Goal: Transaction & Acquisition: Subscribe to service/newsletter

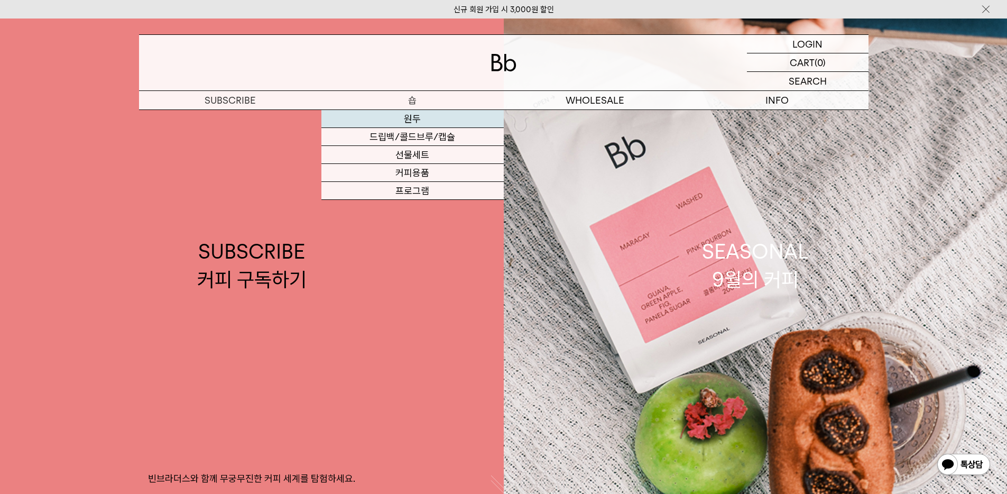
click at [381, 116] on link "원두" at bounding box center [412, 119] width 182 height 18
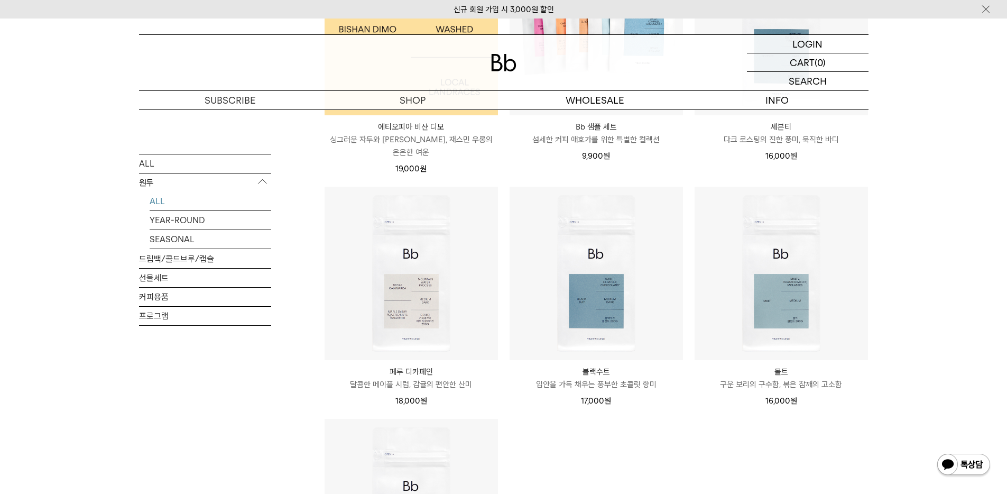
scroll to position [917, 0]
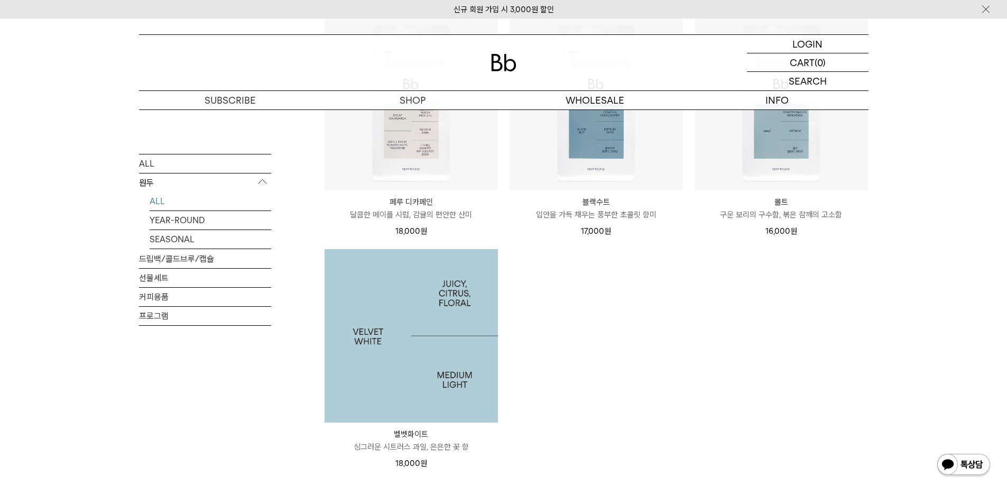
click at [396, 274] on img at bounding box center [411, 335] width 173 height 173
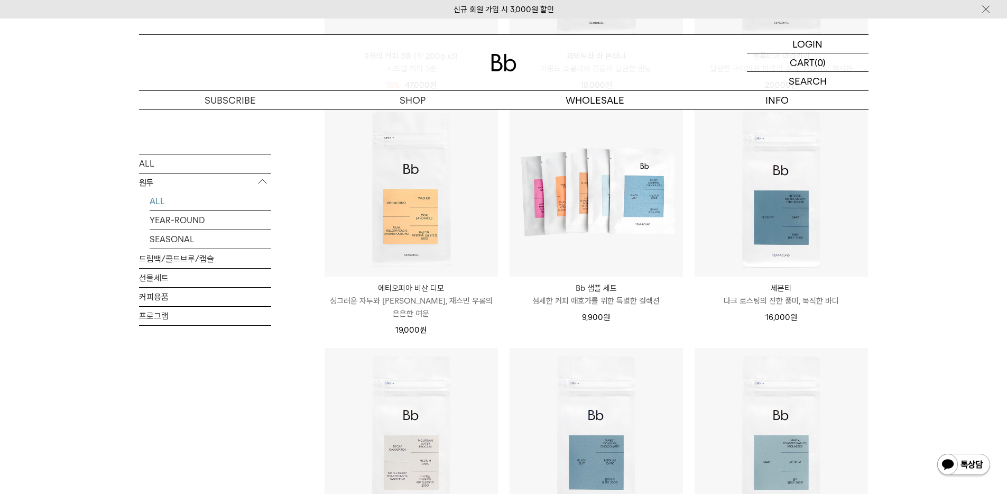
scroll to position [340, 0]
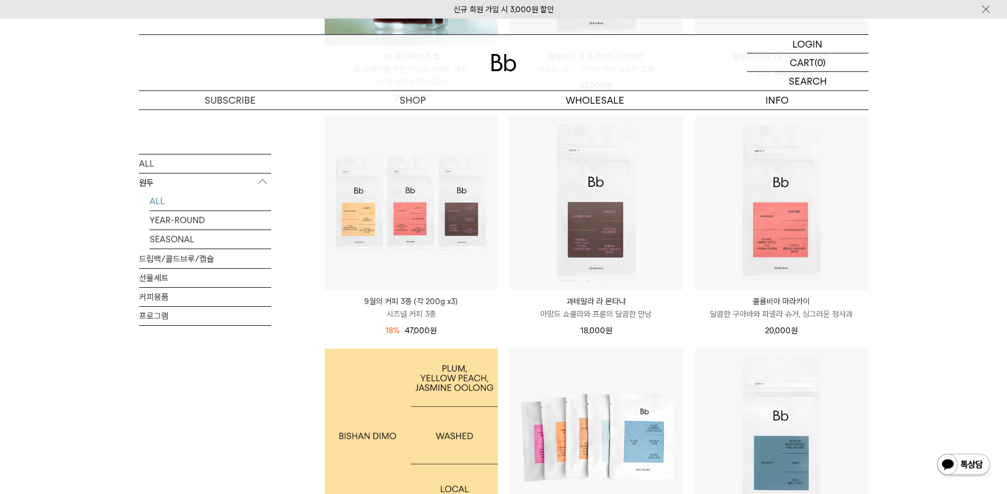
click at [460, 393] on img at bounding box center [411, 434] width 173 height 173
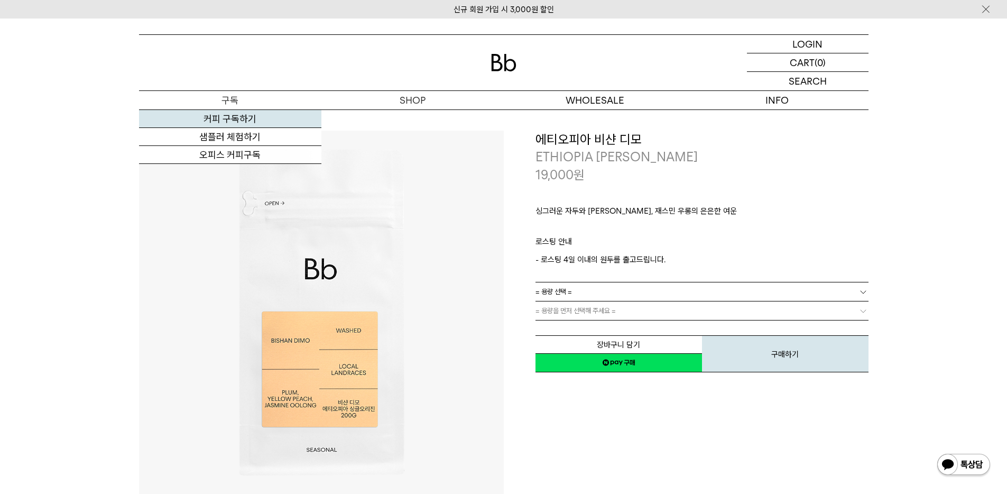
click at [248, 115] on link "커피 구독하기" at bounding box center [230, 119] width 182 height 18
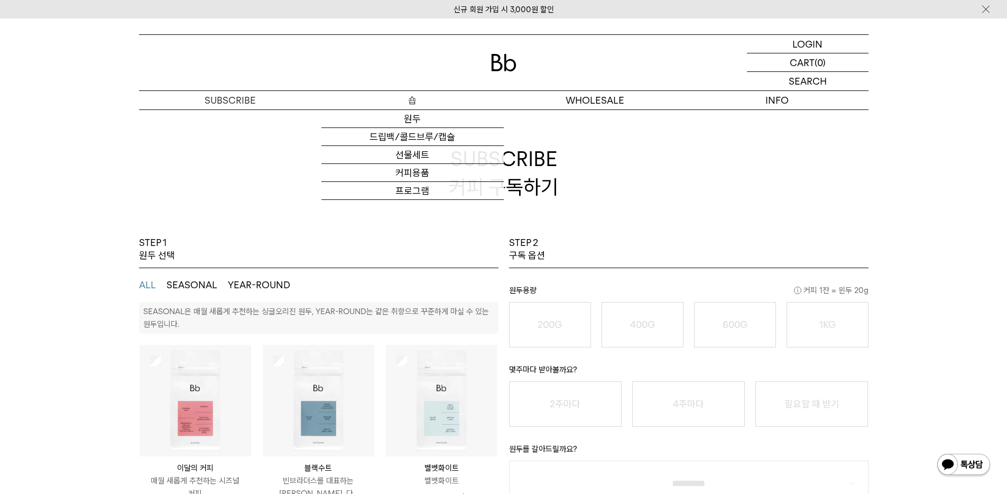
click at [422, 109] on div "원두 드립백/콜드브루/캡슐 선물세트 커피용품 프로그램" at bounding box center [412, 154] width 182 height 90
click at [423, 116] on link "원두" at bounding box center [412, 119] width 182 height 18
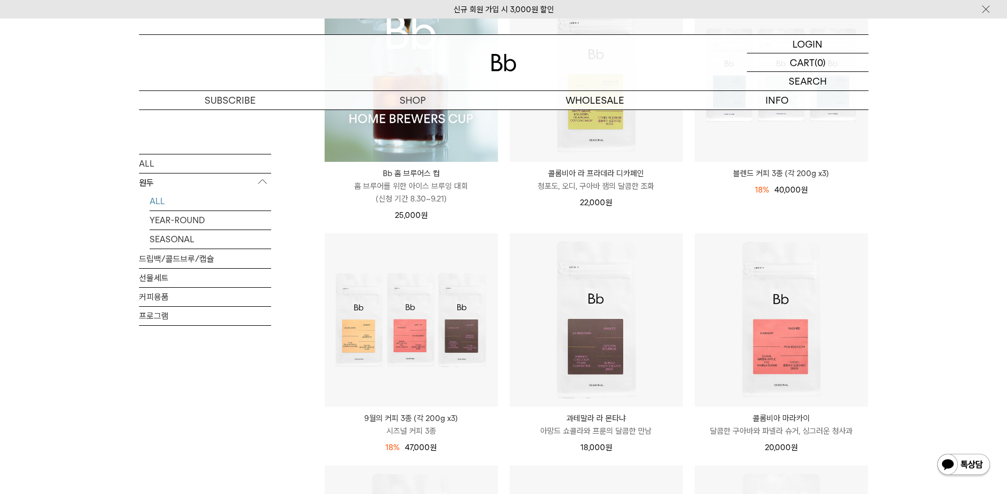
scroll to position [611, 0]
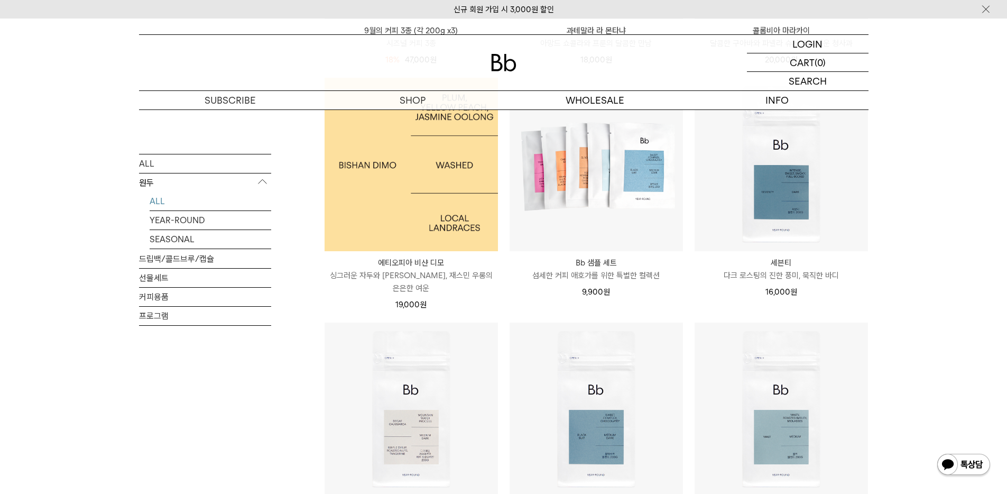
click at [431, 169] on img at bounding box center [411, 164] width 173 height 173
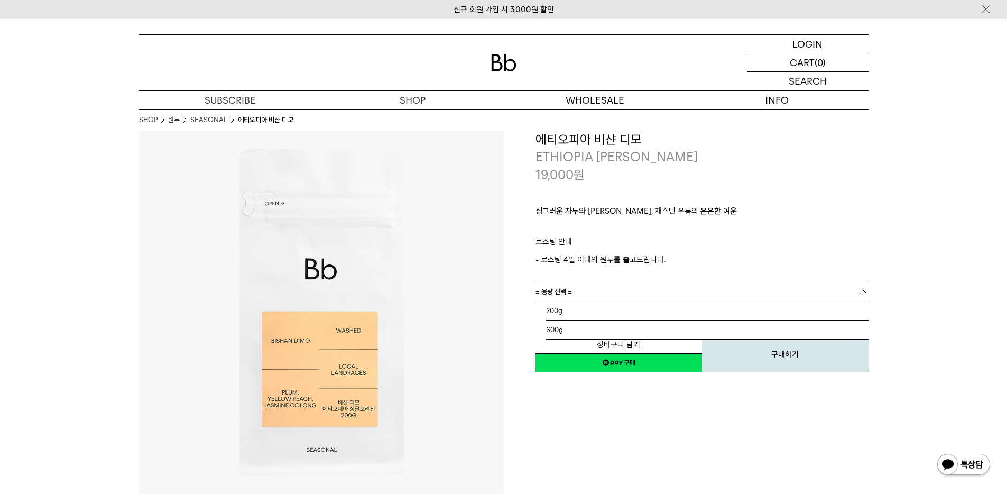
click at [726, 293] on link "= 용량 선택 =" at bounding box center [701, 291] width 333 height 19
click at [711, 336] on li "600g" at bounding box center [707, 329] width 322 height 19
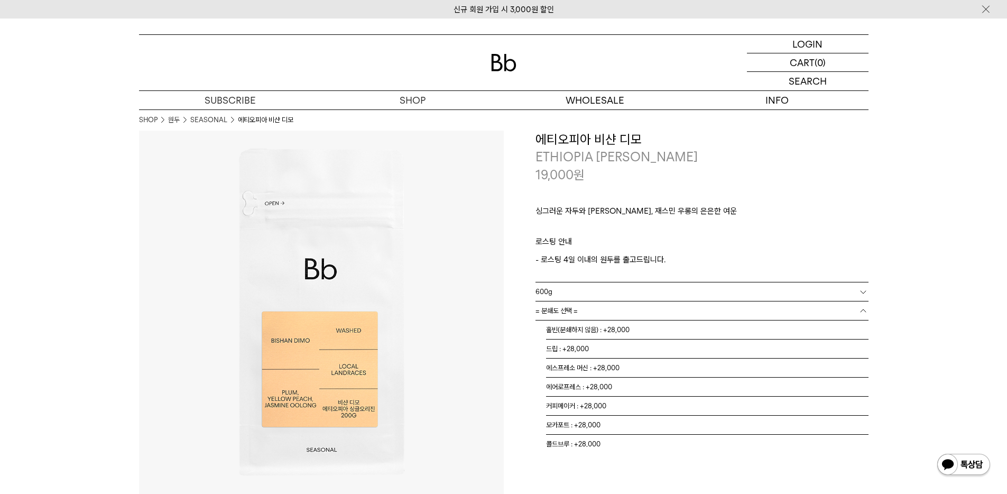
click at [608, 314] on link "= 분쇄도 선택 =" at bounding box center [701, 310] width 333 height 19
click at [604, 336] on li "홀빈(분쇄하지 않음) : +28,000" at bounding box center [707, 329] width 322 height 19
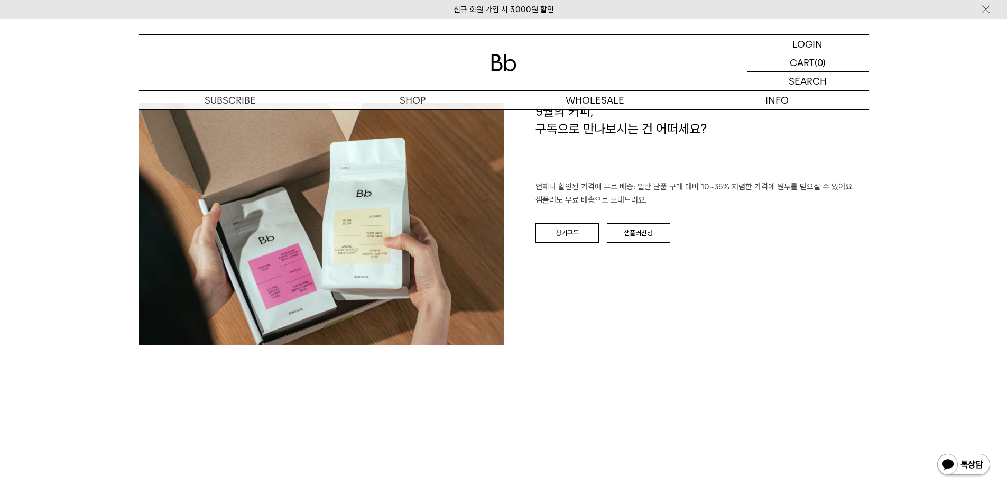
scroll to position [1537, 0]
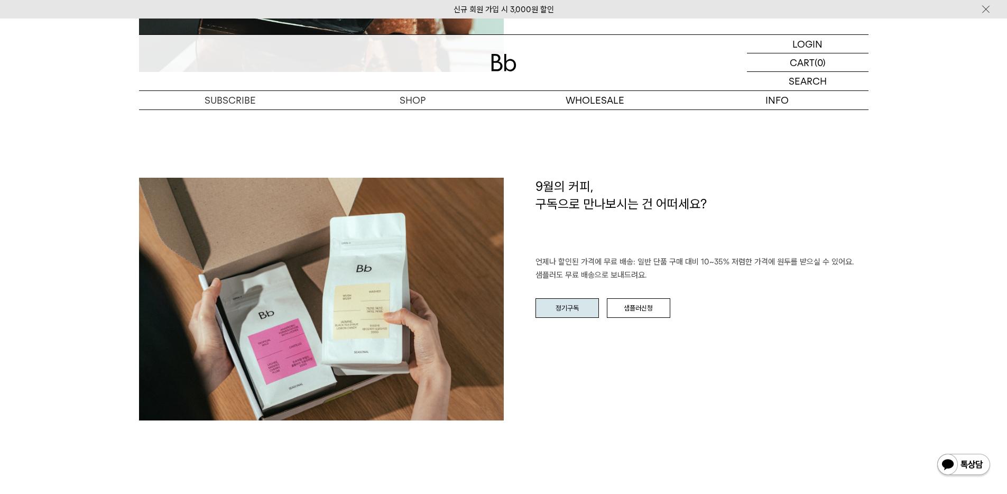
click at [562, 311] on link "정기구독" at bounding box center [566, 308] width 63 height 20
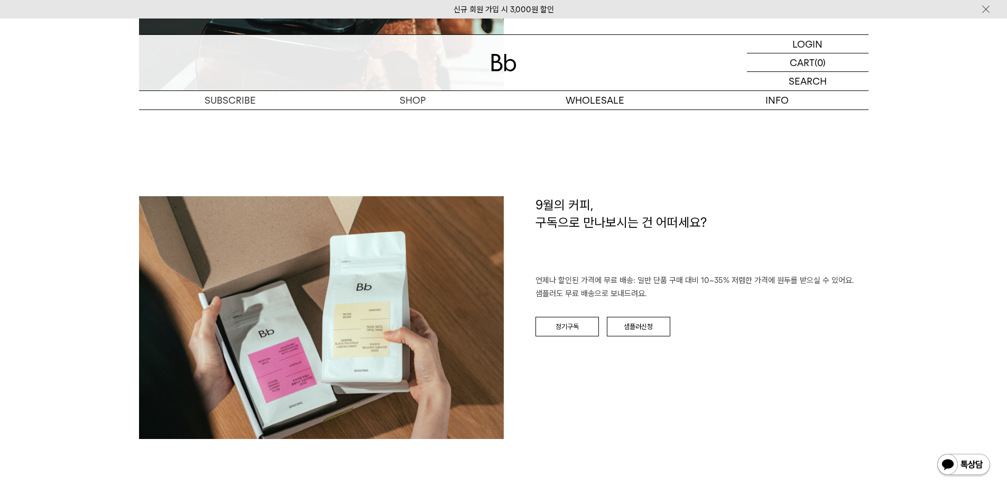
scroll to position [1537, 0]
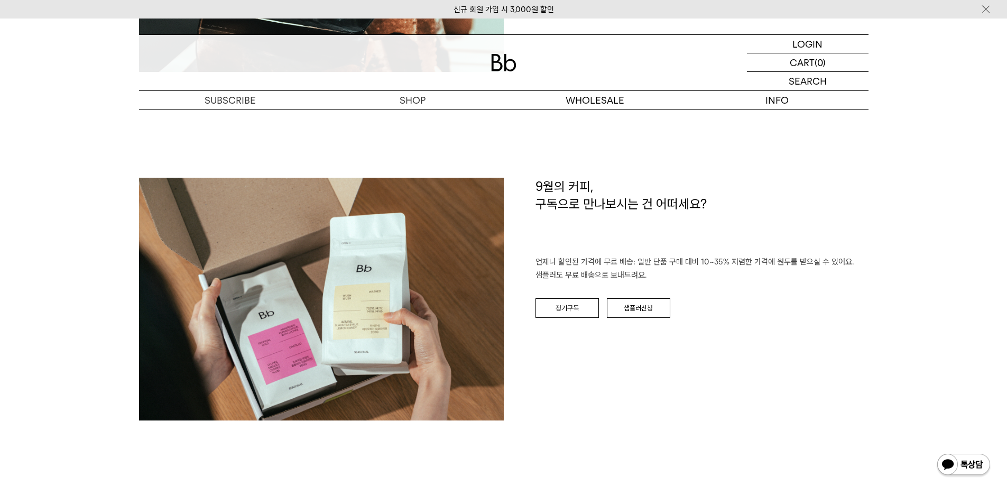
click at [645, 334] on div "9월의 커피, 구독으로 만나보시는 건 어떠세요? 언제나 할인된 가격에 무료 배송: 일반 단품 구매 대비 10~35% 저렴한 가격에 원두를 받으…" at bounding box center [686, 304] width 365 height 253
click at [642, 304] on link "샘플러신청" at bounding box center [638, 308] width 63 height 20
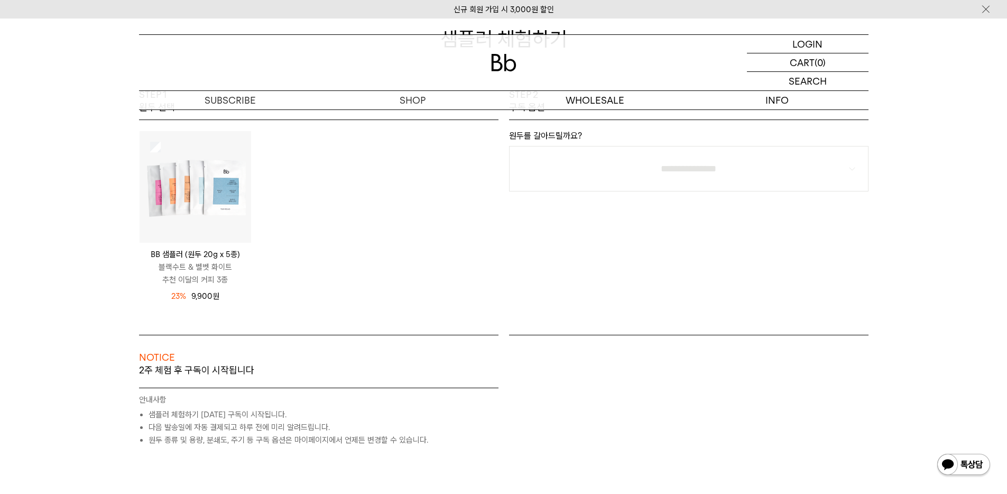
scroll to position [256, 0]
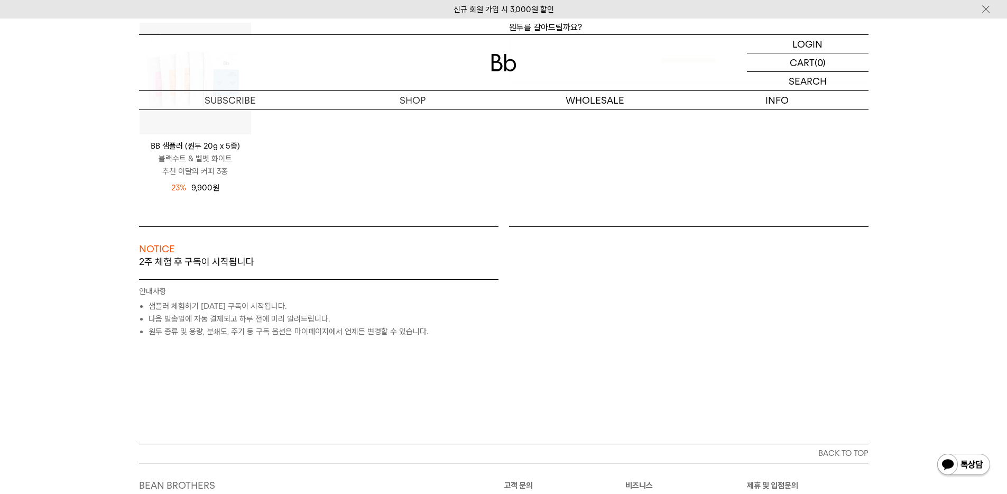
click at [212, 307] on li "샘플러 체험하기 [DATE] 구독이 시작됩니다." at bounding box center [324, 306] width 350 height 13
click at [151, 319] on li "다음 발송일에 자동 결제되고 하루 전에 미리 알려드립니다." at bounding box center [324, 318] width 350 height 13
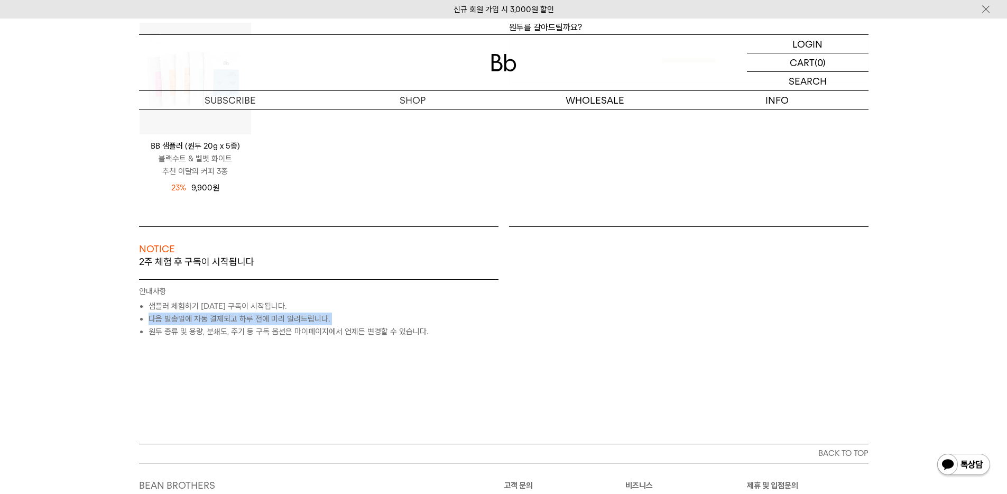
click at [151, 319] on li "다음 발송일에 자동 결제되고 하루 전에 미리 알려드립니다." at bounding box center [324, 318] width 350 height 13
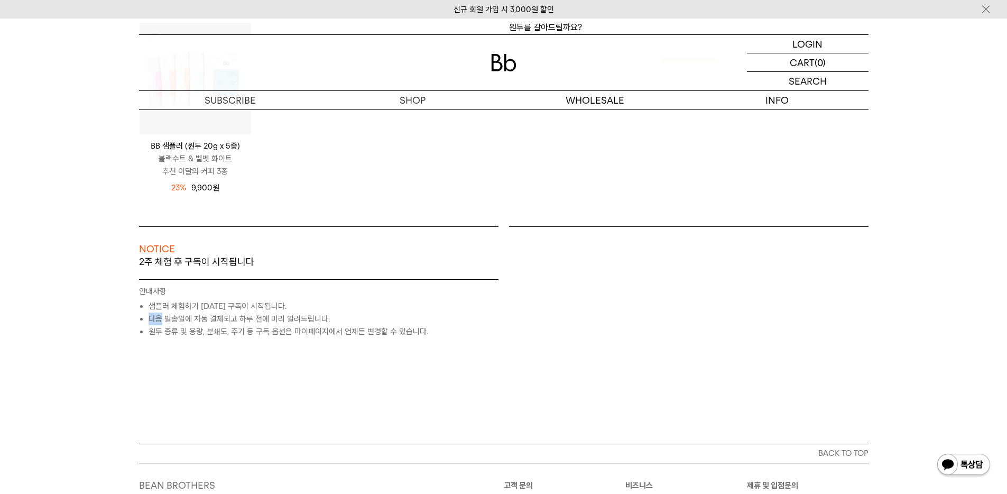
click at [151, 319] on li "다음 발송일에 자동 결제되고 하루 전에 미리 알려드립니다." at bounding box center [324, 318] width 350 height 13
click at [152, 325] on li "원두 종류 및 용량, 분쇄도, 주기 등 구독 옵션은 마이페이지에서 언제든 변경할 수 있습니다." at bounding box center [324, 331] width 350 height 13
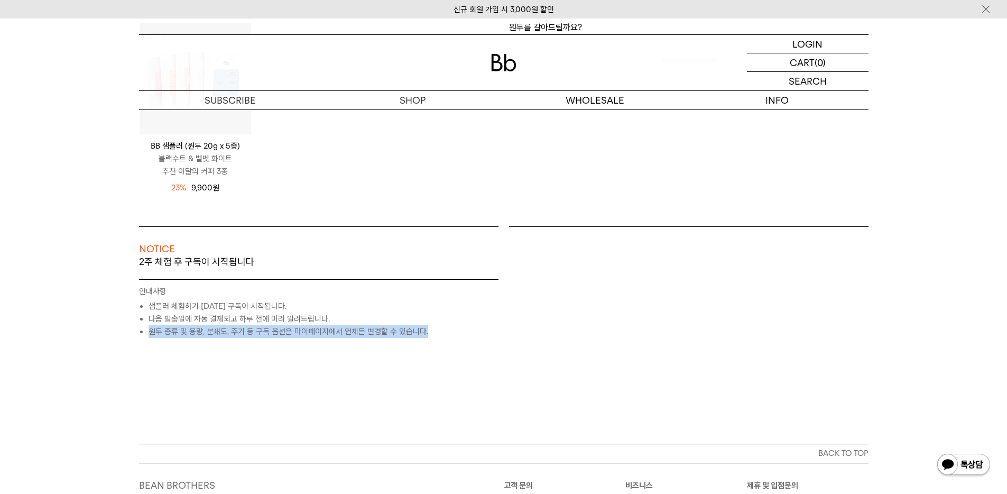
click at [152, 325] on li "원두 종류 및 용량, 분쇄도, 주기 등 구독 옵션은 마이페이지에서 언제든 변경할 수 있습니다." at bounding box center [324, 331] width 350 height 13
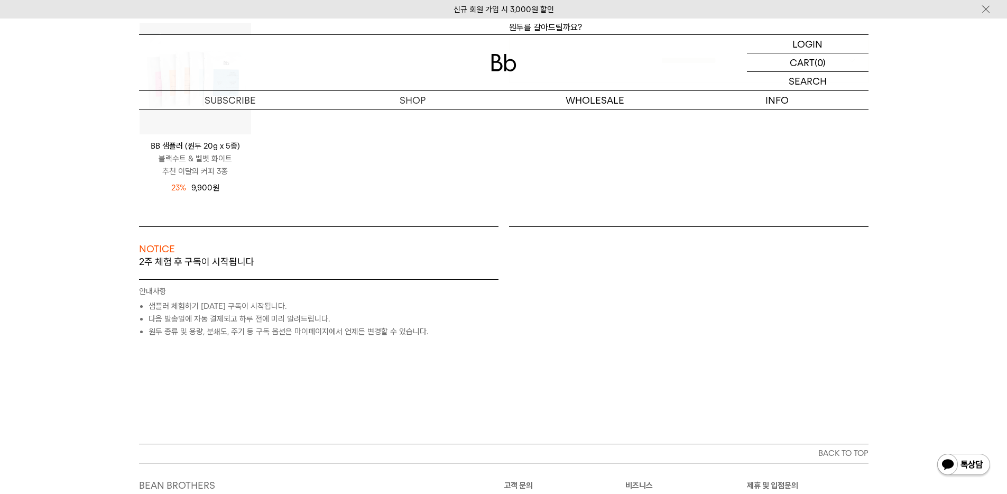
click at [156, 317] on li "다음 발송일에 자동 결제되고 하루 전에 미리 알려드립니다." at bounding box center [324, 318] width 350 height 13
drag, startPoint x: 156, startPoint y: 317, endPoint x: 184, endPoint y: 177, distance: 143.5
click at [156, 317] on li "다음 발송일에 자동 결제되고 하루 전에 미리 알려드립니다." at bounding box center [324, 318] width 350 height 13
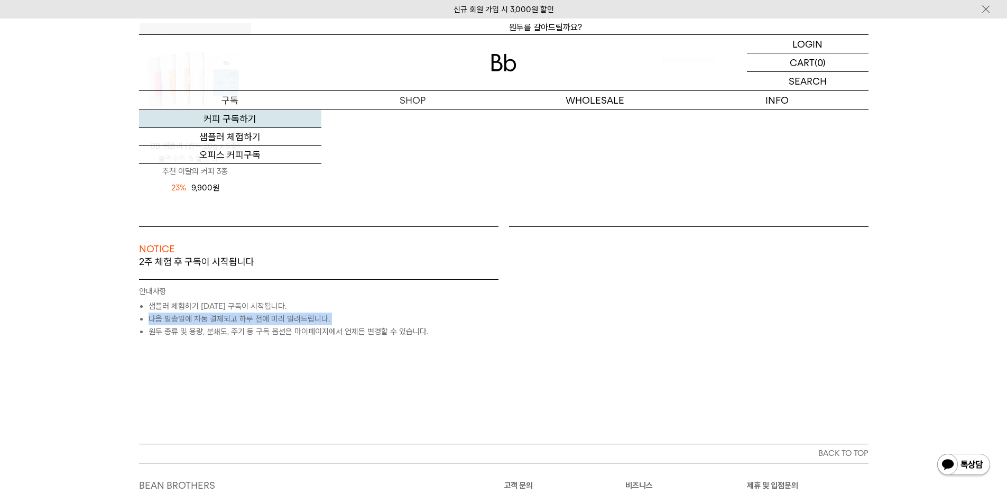
click at [220, 119] on link "커피 구독하기" at bounding box center [230, 119] width 182 height 18
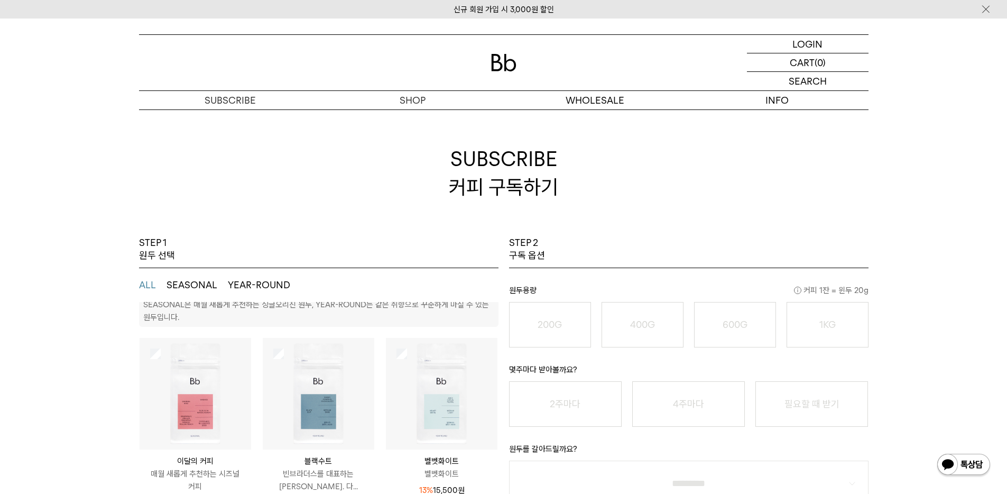
scroll to position [221, 0]
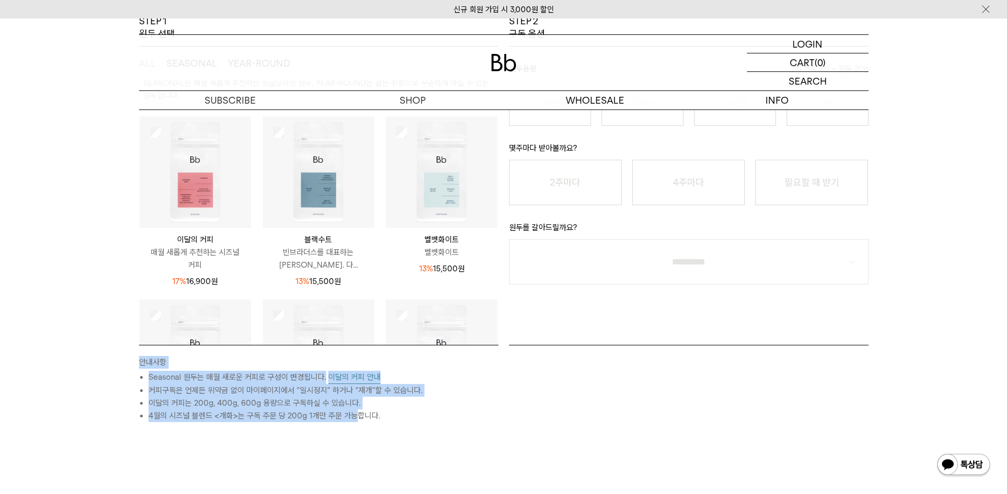
drag, startPoint x: 118, startPoint y: 357, endPoint x: 352, endPoint y: 419, distance: 241.2
click at [352, 419] on div "STEP 1 원두 선택 ALL SEASONAL YEAR-ROUND SEASONAL은 매월 새롭게 추천하는 싱글오리진 원두, YEAR-ROUND…" at bounding box center [503, 271] width 1007 height 513
click at [352, 419] on li "4월의 시즈널 블렌드 <개화>는 구독 주문 당 200g 1개만 주문 가능합니다." at bounding box center [324, 415] width 350 height 13
drag, startPoint x: 385, startPoint y: 427, endPoint x: 125, endPoint y: 363, distance: 268.5
click at [125, 363] on div "STEP 1 원두 선택 ALL SEASONAL YEAR-ROUND SEASONAL은 매월 새롭게 추천하는 싱글오리진 원두, YEAR-ROUND…" at bounding box center [503, 271] width 761 height 513
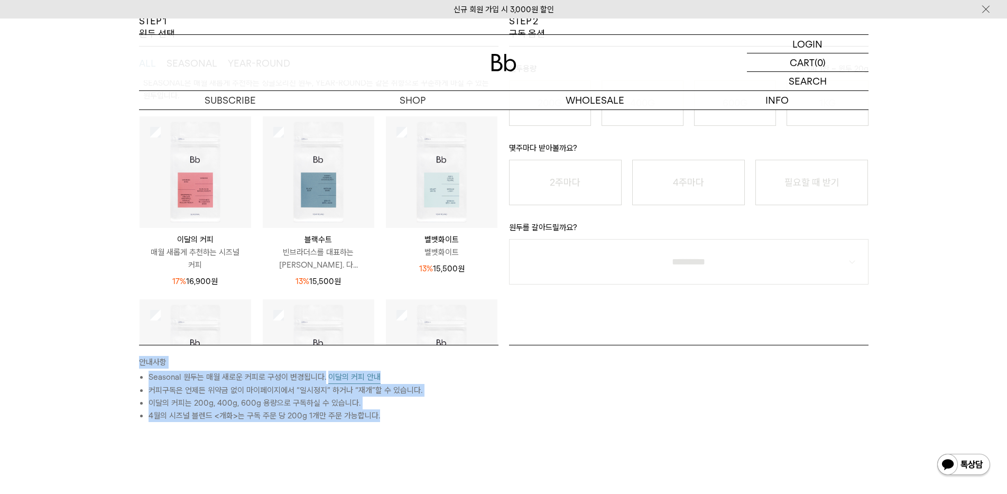
click at [125, 363] on div "STEP 1 원두 선택 ALL SEASONAL YEAR-ROUND SEASONAL은 매월 새롭게 추천하는 싱글오리진 원두, YEAR-ROUND…" at bounding box center [503, 271] width 761 height 513
drag, startPoint x: 125, startPoint y: 363, endPoint x: 387, endPoint y: 419, distance: 268.7
click at [387, 419] on div "STEP 1 원두 선택 ALL SEASONAL YEAR-ROUND SEASONAL은 매월 새롭게 추천하는 싱글오리진 원두, YEAR-ROUND…" at bounding box center [503, 271] width 761 height 513
click at [387, 419] on li "4월의 시즈널 블렌드 <개화>는 구독 주문 당 200g 1개만 주문 가능합니다." at bounding box center [324, 415] width 350 height 13
drag, startPoint x: 387, startPoint y: 419, endPoint x: 66, endPoint y: 378, distance: 324.5
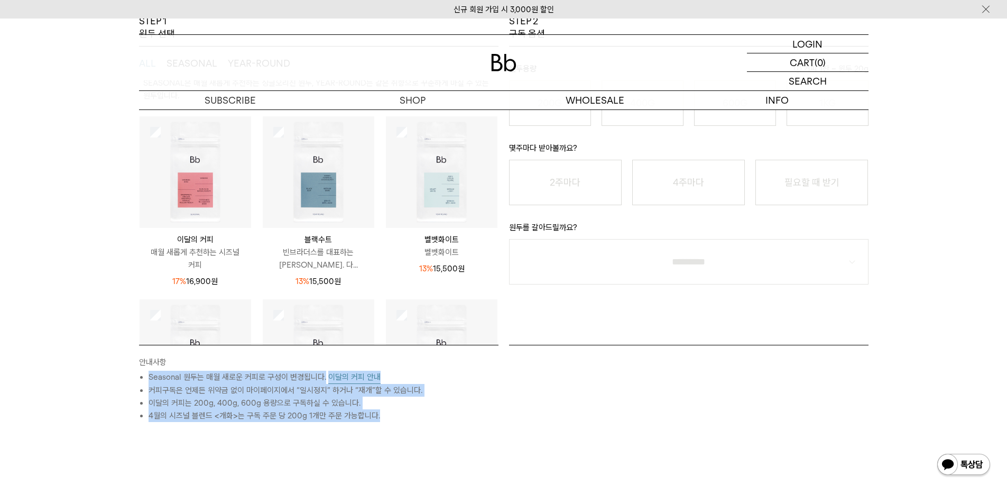
click at [66, 378] on div "STEP 1 원두 선택 ALL SEASONAL YEAR-ROUND SEASONAL은 매월 새롭게 추천하는 싱글오리진 원두, YEAR-ROUND…" at bounding box center [503, 271] width 1007 height 513
drag, startPoint x: 66, startPoint y: 378, endPoint x: 411, endPoint y: 450, distance: 352.5
click at [411, 450] on div "STEP 1 원두 선택 ALL SEASONAL YEAR-ROUND SEASONAL은 매월 새롭게 추천하는 싱글오리진 원두, YEAR-ROUND…" at bounding box center [503, 271] width 1007 height 513
click at [411, 450] on div "안내사항 Seasonal 원두는 매월 새로운 커피로 구성이 변경됩니다. 이달의 커피 안내 커피구독은 언제든 위약금 없이 마이페이지에서 “일시정…" at bounding box center [504, 436] width 740 height 183
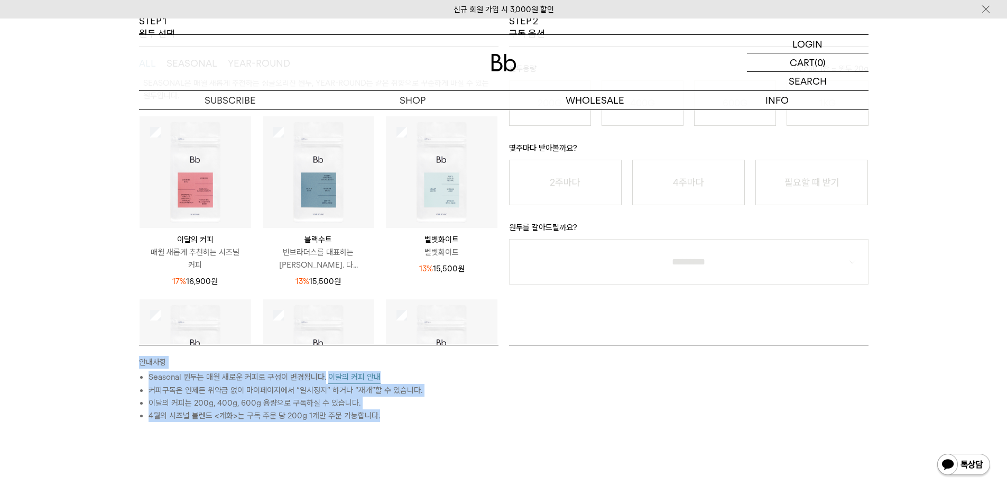
drag, startPoint x: 378, startPoint y: 444, endPoint x: 119, endPoint y: 363, distance: 271.0
click at [119, 363] on div "STEP 1 원두 선택 ALL SEASONAL YEAR-ROUND SEASONAL은 매월 새롭게 추천하는 싱글오리진 원두, YEAR-ROUND…" at bounding box center [503, 271] width 1007 height 513
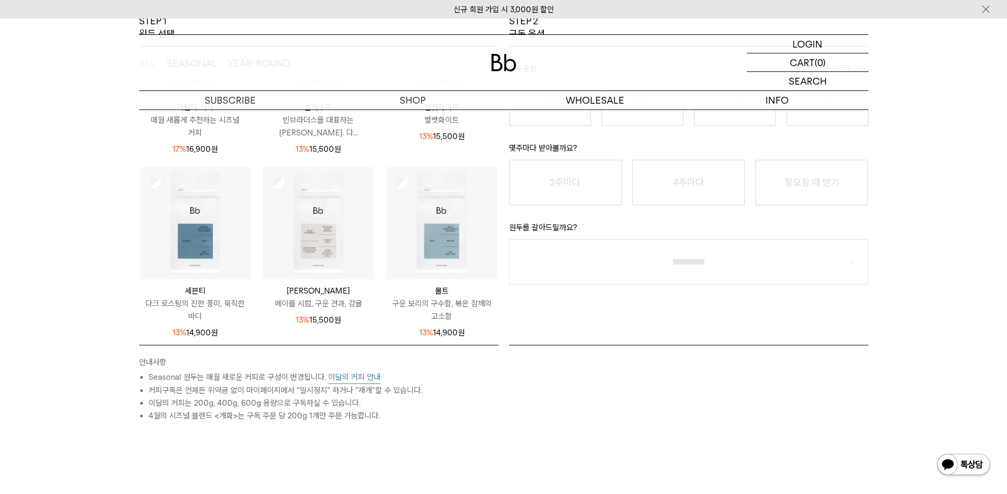
scroll to position [0, 0]
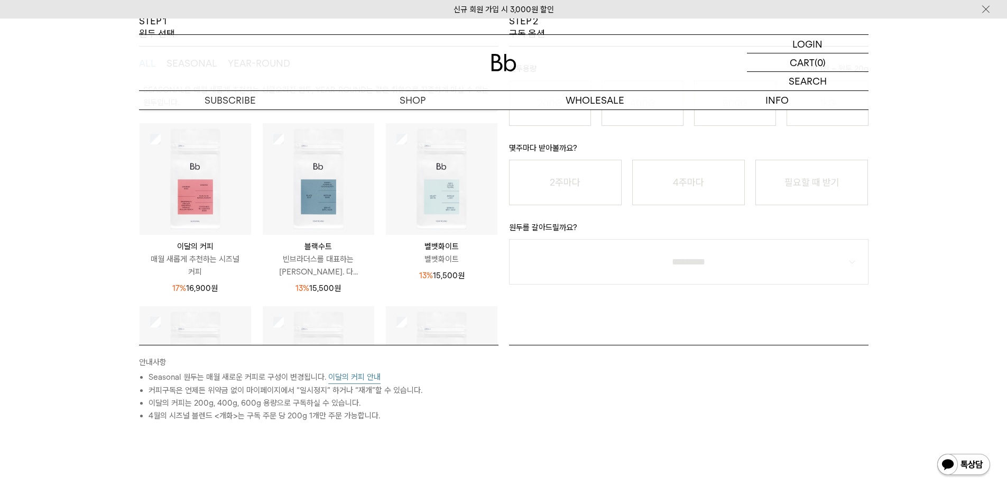
click at [194, 211] on img at bounding box center [196, 179] width 112 height 112
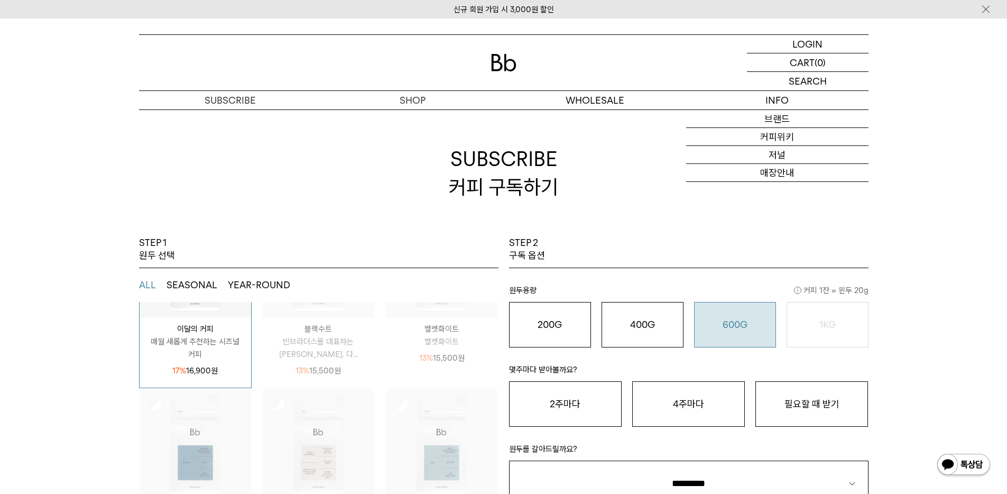
click at [743, 326] on o "600G" at bounding box center [735, 324] width 25 height 11
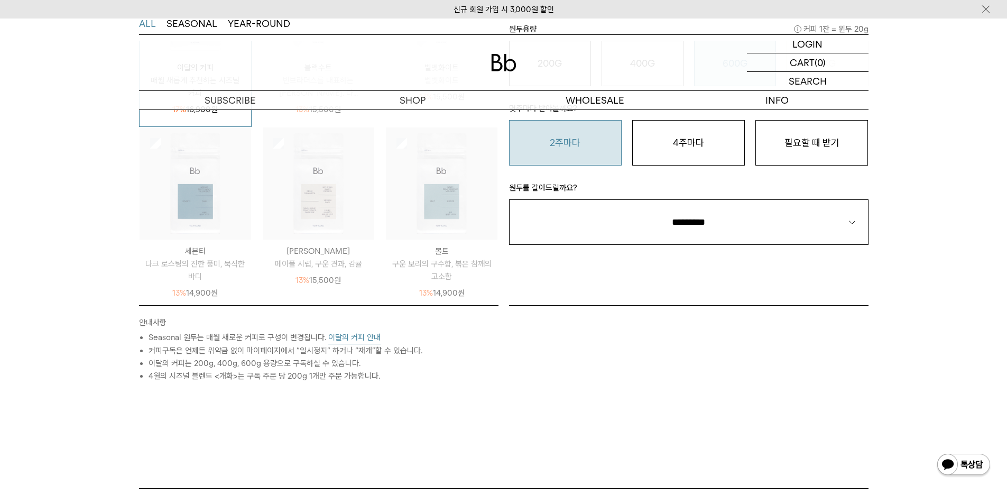
drag, startPoint x: 552, startPoint y: 130, endPoint x: 580, endPoint y: 143, distance: 31.0
click at [553, 130] on button "2주마다" at bounding box center [565, 142] width 113 height 45
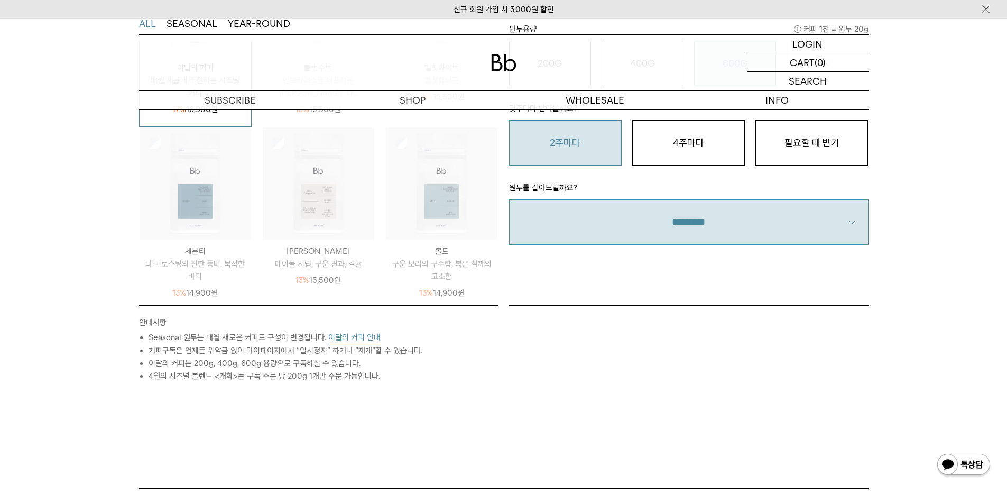
click at [698, 221] on select "**********" at bounding box center [688, 221] width 359 height 45
select select "**"
click at [509, 199] on select "**********" at bounding box center [688, 221] width 359 height 45
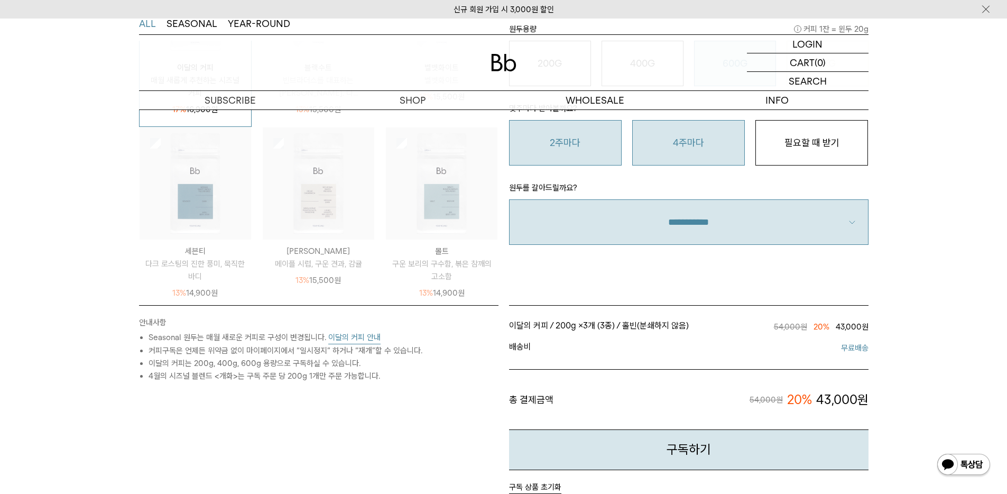
click at [699, 135] on button "4주마다" at bounding box center [688, 142] width 113 height 45
click at [558, 137] on button "2주마다" at bounding box center [565, 142] width 113 height 45
click at [662, 217] on select "**********" at bounding box center [688, 221] width 359 height 45
click at [678, 140] on button "4주마다" at bounding box center [688, 142] width 113 height 45
click at [689, 206] on select "**********" at bounding box center [688, 221] width 359 height 45
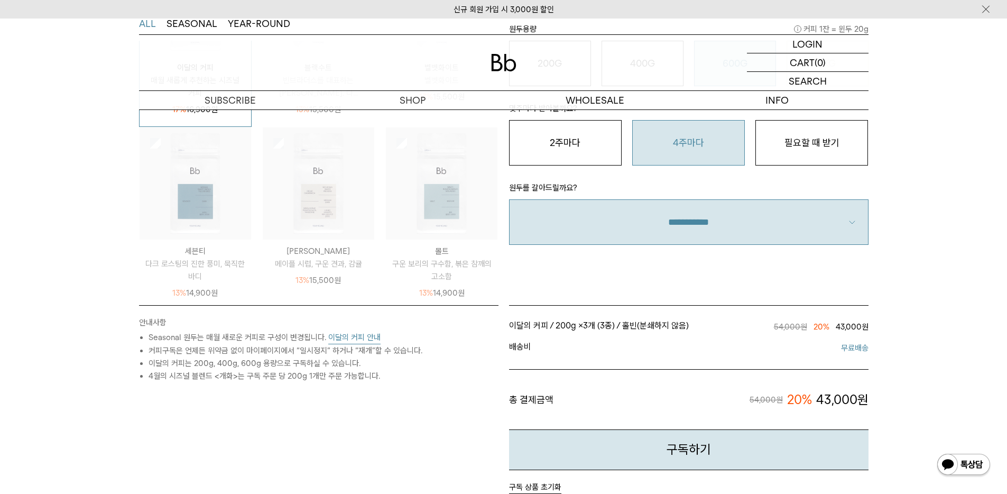
click at [509, 199] on select "**********" at bounding box center [688, 221] width 359 height 45
click at [590, 150] on button "2주마다" at bounding box center [565, 142] width 113 height 45
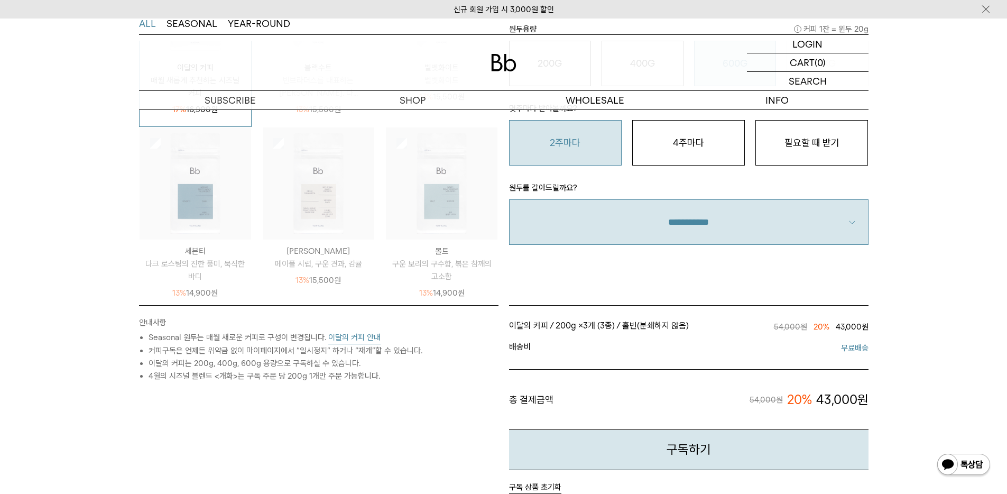
click at [633, 224] on select "**********" at bounding box center [688, 221] width 359 height 45
click at [509, 199] on select "**********" at bounding box center [688, 221] width 359 height 45
click at [826, 125] on button "필요할 때 받기" at bounding box center [811, 142] width 113 height 45
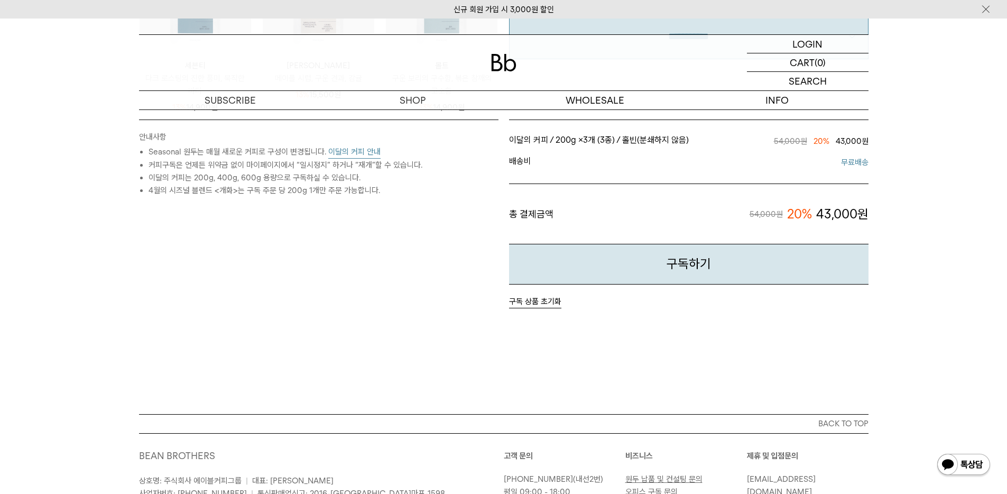
scroll to position [555, 0]
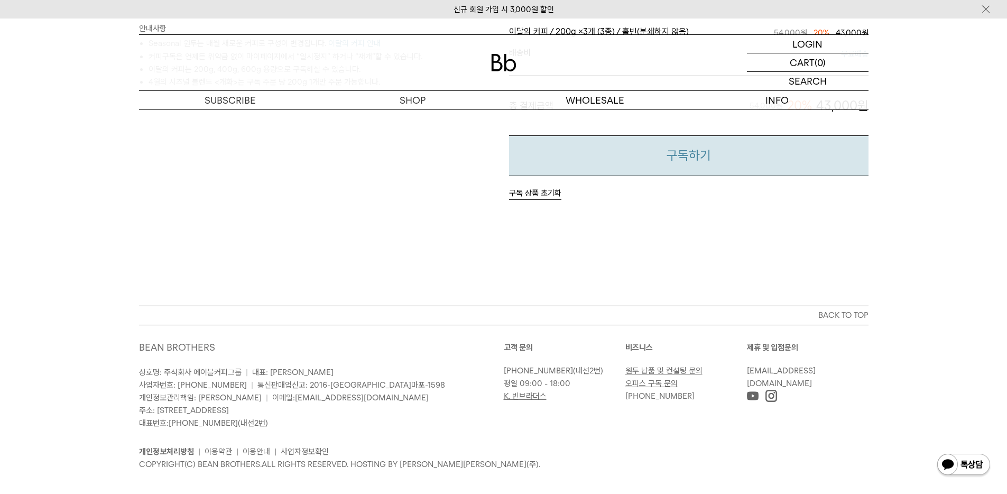
drag, startPoint x: 632, startPoint y: 168, endPoint x: 661, endPoint y: 168, distance: 29.6
click at [632, 169] on button "구독하기" at bounding box center [688, 155] width 359 height 41
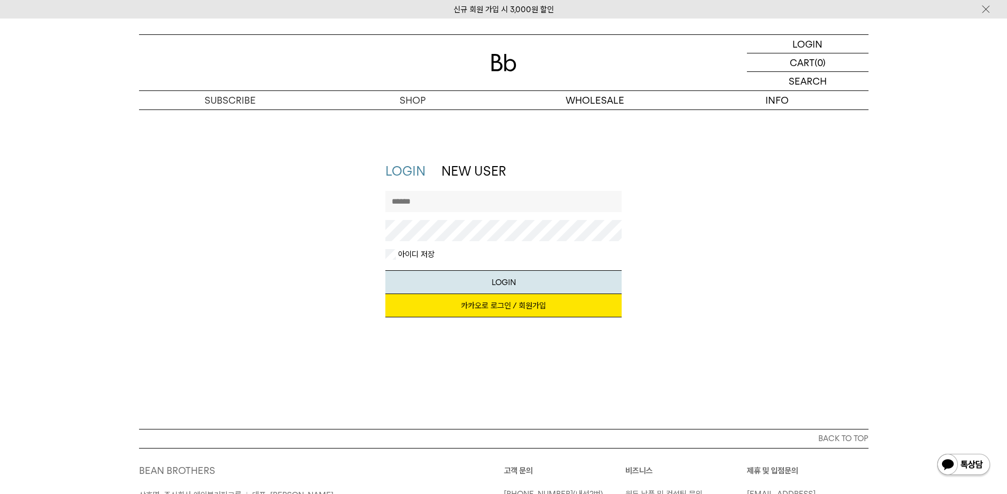
click at [475, 312] on link "카카오로 로그인 / 회원가입" at bounding box center [503, 305] width 236 height 23
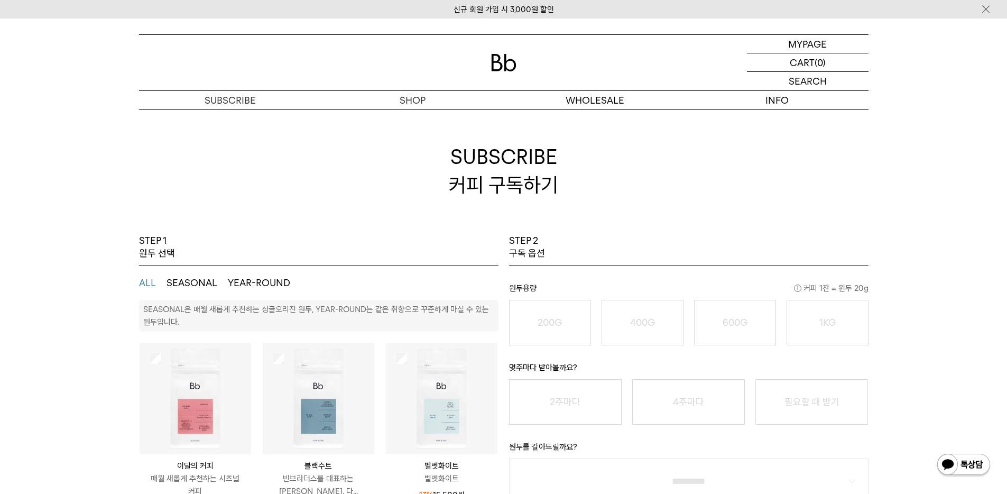
scroll to position [155, 0]
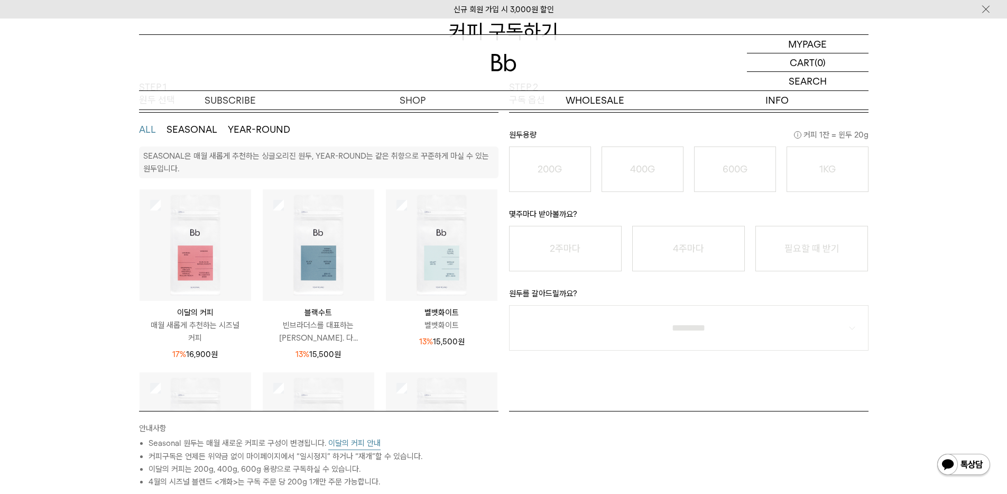
click at [196, 274] on img at bounding box center [196, 245] width 112 height 112
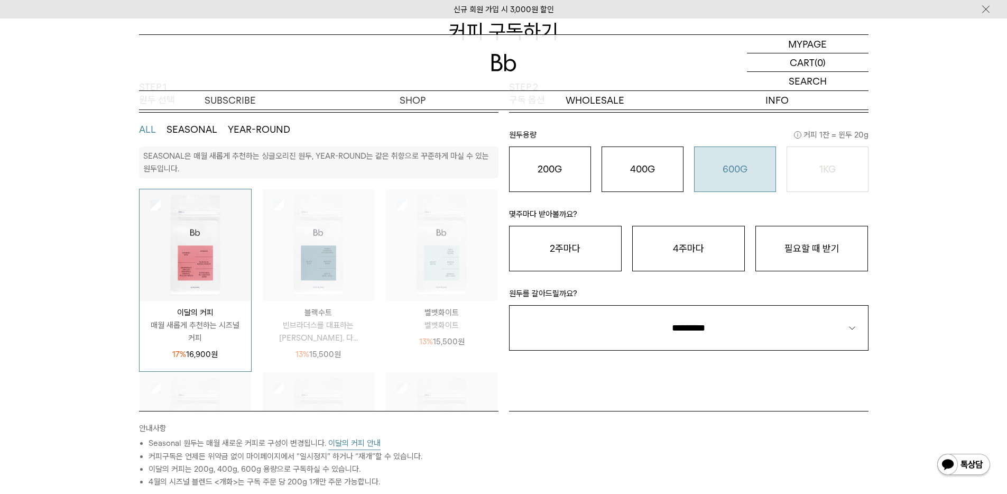
click at [732, 164] on o "600G" at bounding box center [735, 168] width 25 height 11
click at [807, 238] on button "필요할 때 받기" at bounding box center [811, 248] width 113 height 45
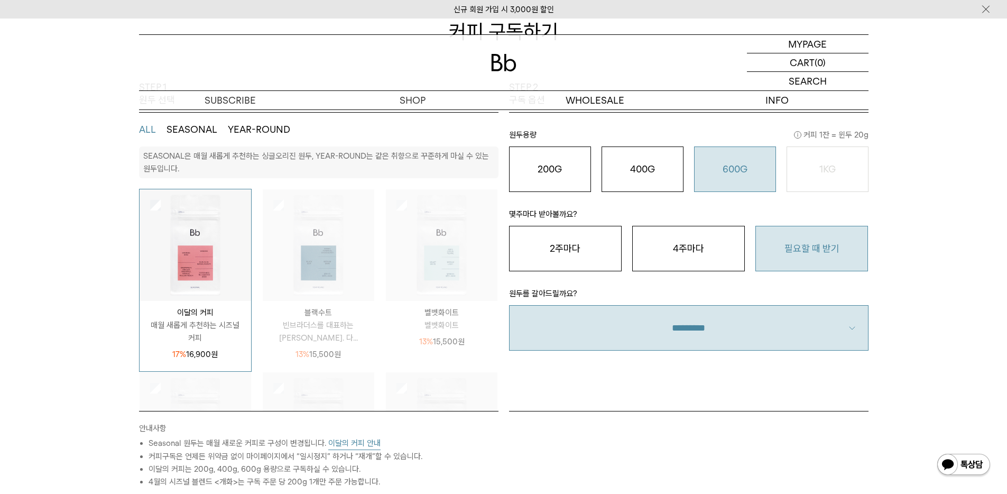
click at [751, 315] on select "**********" at bounding box center [688, 327] width 359 height 45
select select "**"
click at [509, 305] on select "**********" at bounding box center [688, 327] width 359 height 45
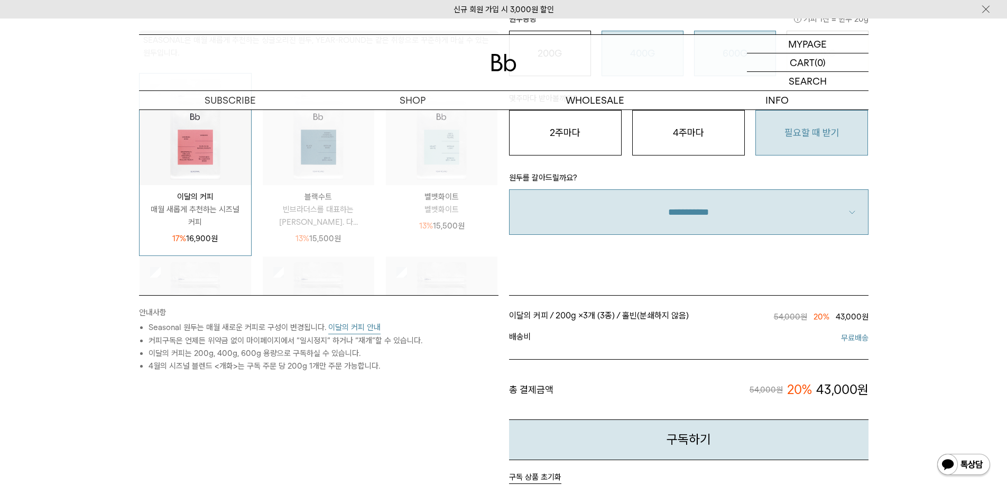
scroll to position [32, 0]
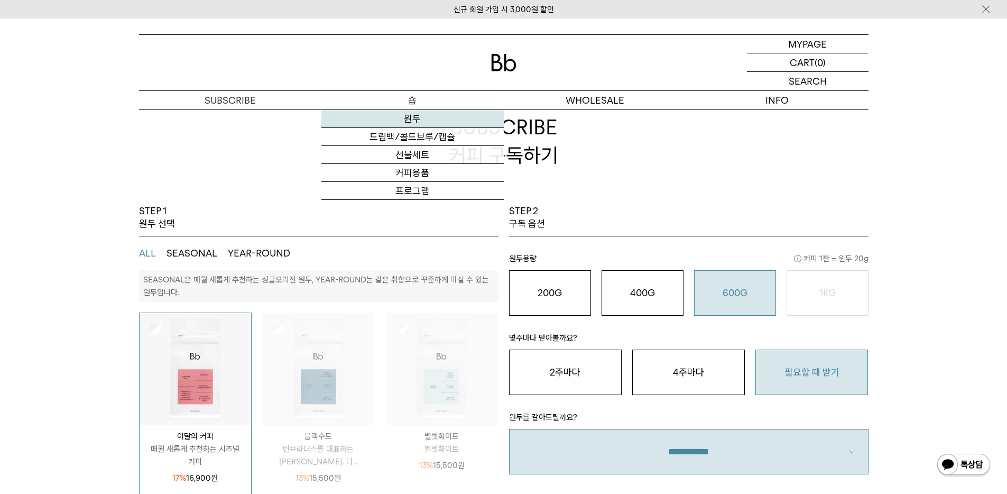
click at [373, 120] on link "원두" at bounding box center [412, 119] width 182 height 18
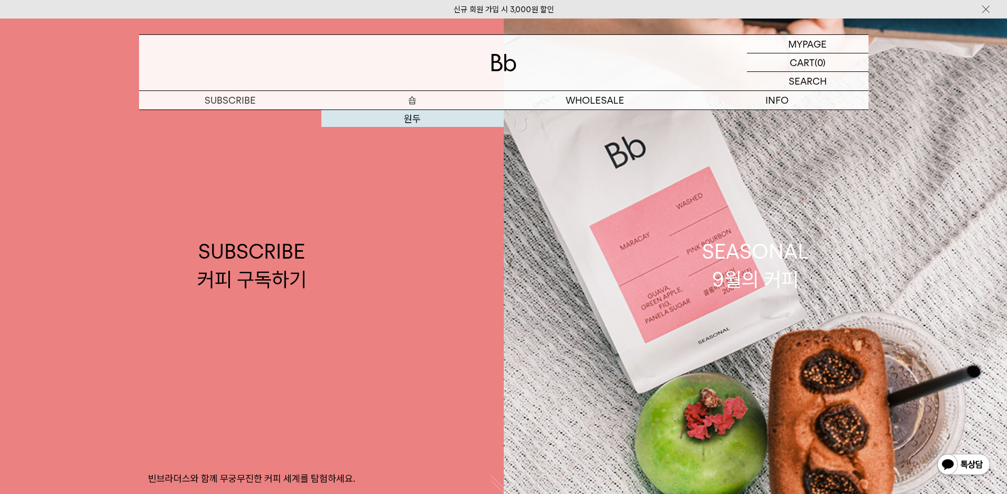
click at [408, 123] on link "SUBSCRIBE 커피 구독하기 빈브라더스와 함께 무궁무진한 커피 세계를 탐험하세요." at bounding box center [252, 266] width 504 height 494
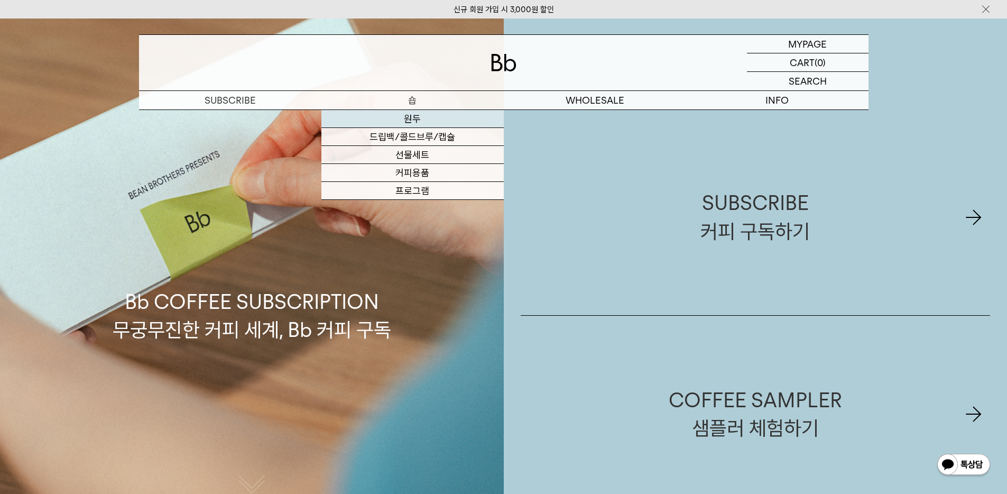
click at [412, 115] on link "원두" at bounding box center [412, 119] width 182 height 18
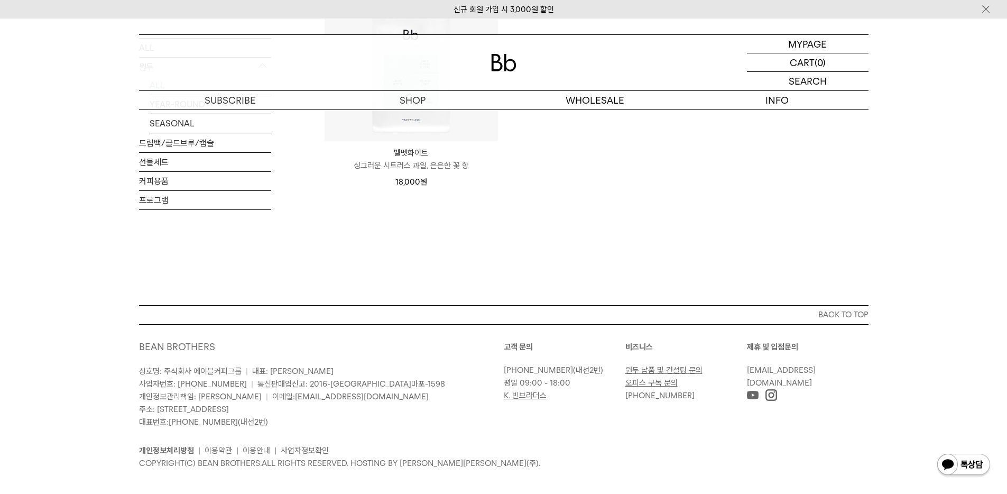
scroll to position [913, 0]
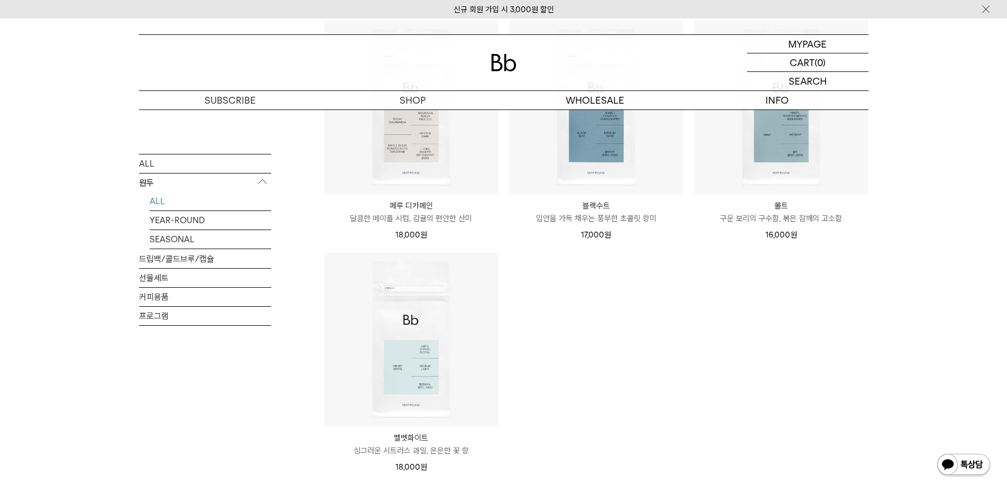
click at [636, 228] on div "17,000 원" at bounding box center [596, 234] width 173 height 13
click at [635, 225] on div "17,000 원" at bounding box center [596, 233] width 173 height 16
click at [635, 212] on p "입안을 가득 채우는 풍부한 초콜릿 향미" at bounding box center [596, 218] width 173 height 13
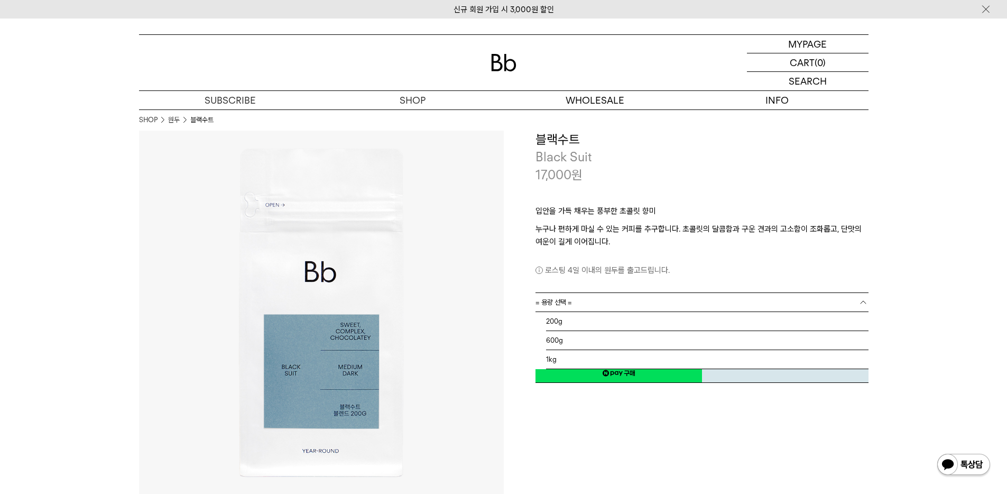
click at [604, 297] on link "= 용량 선택 =" at bounding box center [701, 302] width 333 height 19
drag, startPoint x: 589, startPoint y: 338, endPoint x: 587, endPoint y: 344, distance: 6.5
click at [587, 344] on li "600g" at bounding box center [707, 340] width 322 height 19
click at [580, 303] on link "600g" at bounding box center [701, 302] width 333 height 19
click at [602, 417] on div "**********" at bounding box center [686, 313] width 365 height 365
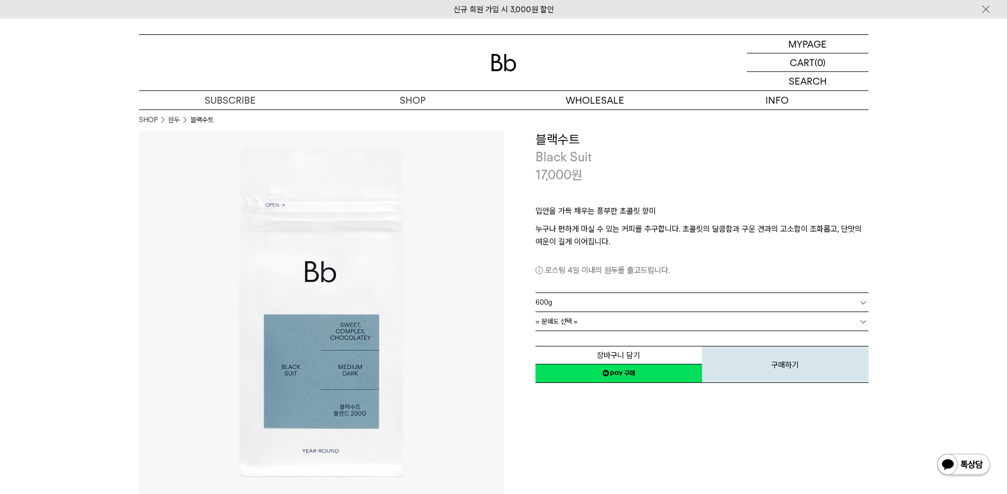
click at [584, 317] on link "= 분쇄도 선택 =" at bounding box center [701, 321] width 333 height 19
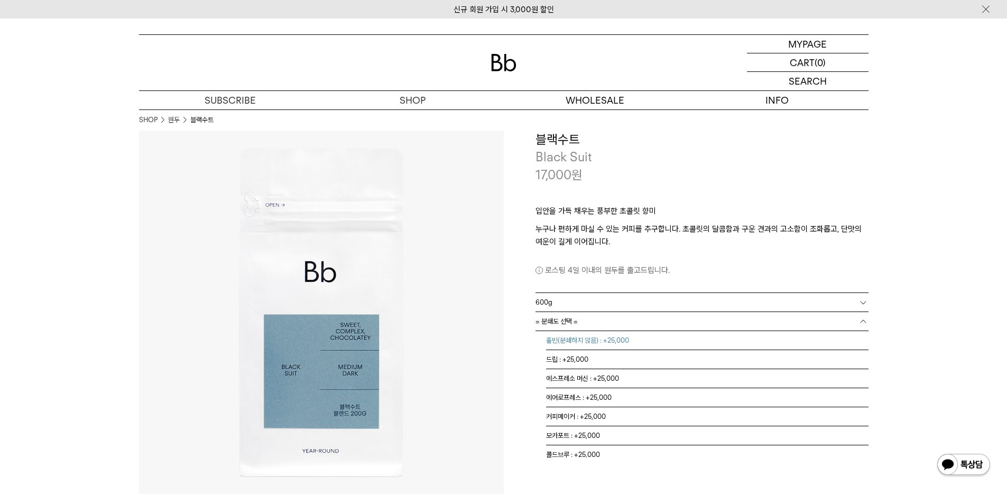
click at [576, 345] on li "홀빈(분쇄하지 않음) : +25,000" at bounding box center [707, 340] width 322 height 19
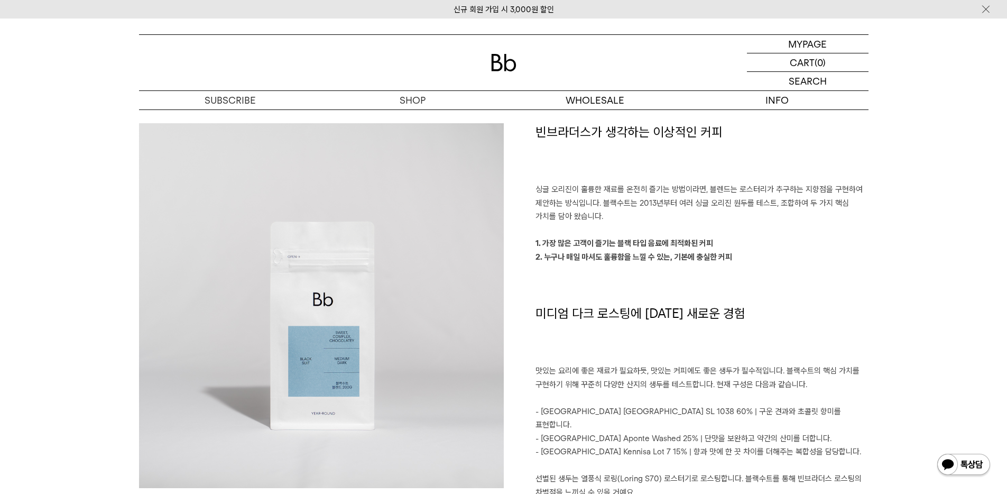
scroll to position [836, 0]
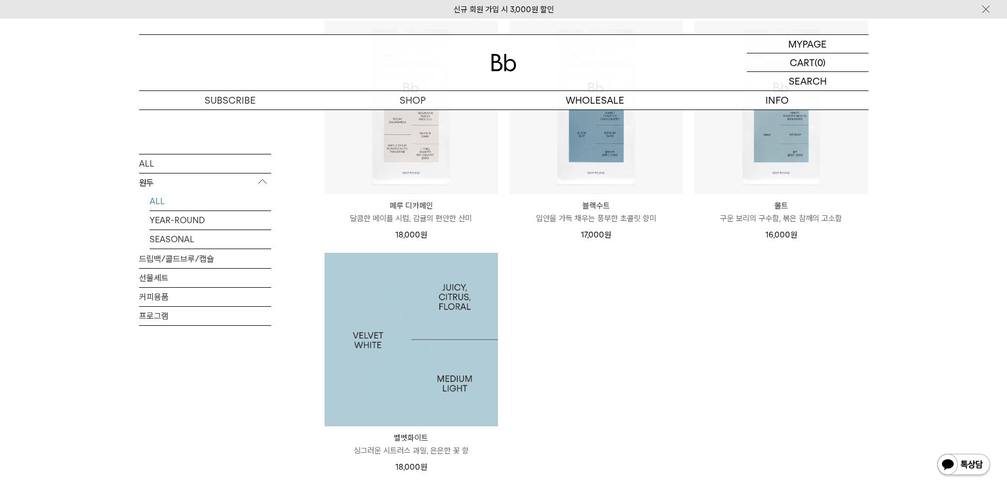
click at [421, 342] on img at bounding box center [411, 339] width 173 height 173
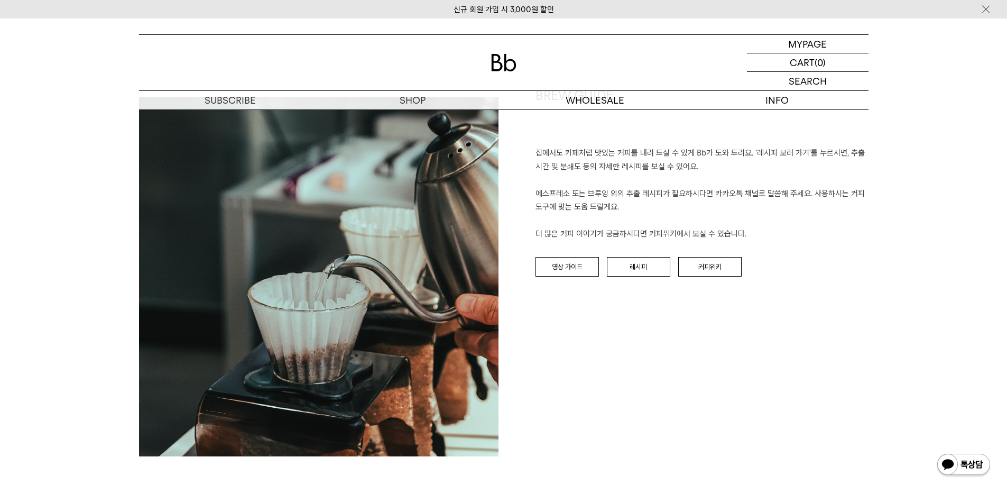
scroll to position [1582, 0]
